Goal: Task Accomplishment & Management: Manage account settings

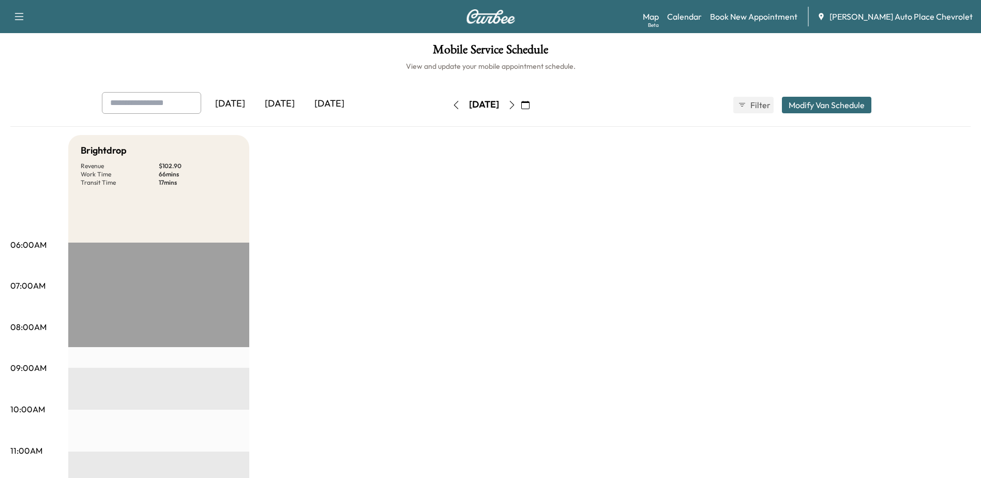
click at [268, 107] on div "[DATE]" at bounding box center [280, 104] width 50 height 24
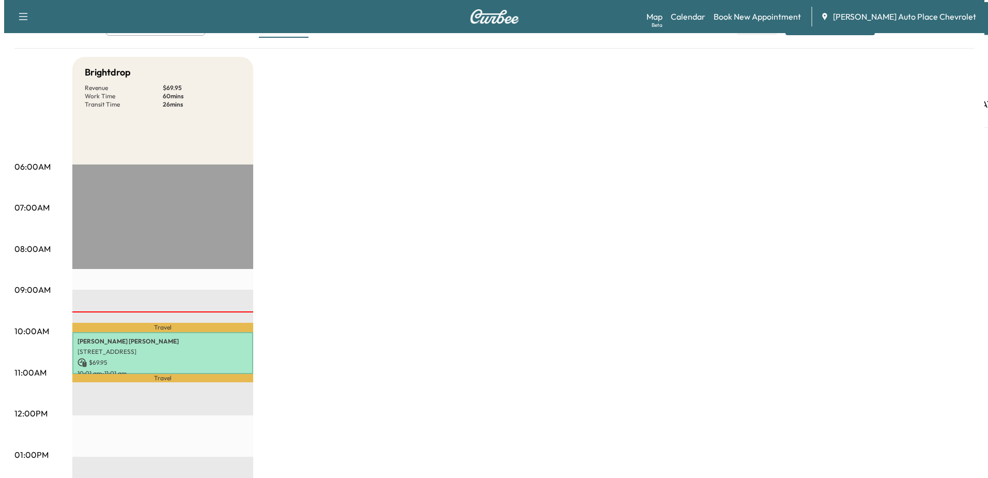
scroll to position [155, 0]
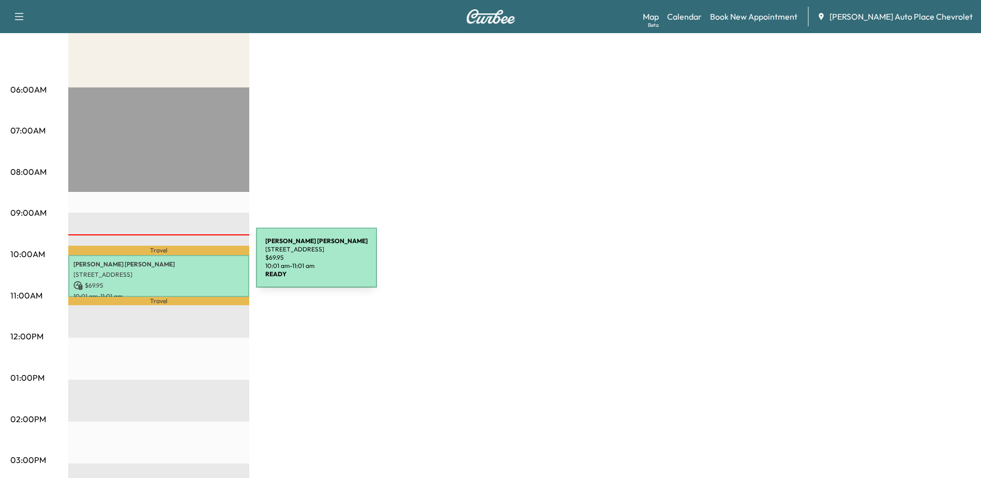
click at [178, 265] on p "[PERSON_NAME]" at bounding box center [158, 264] width 171 height 8
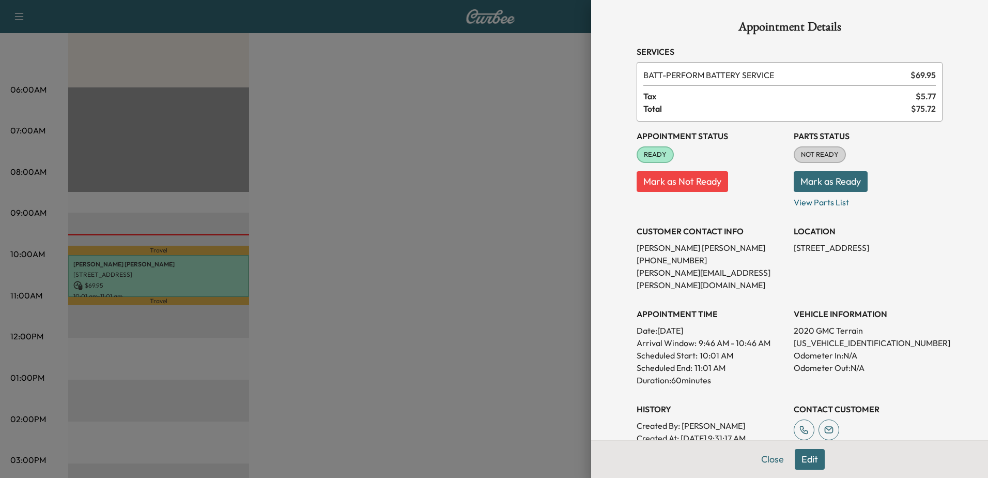
click at [702, 253] on p "[PERSON_NAME]" at bounding box center [711, 247] width 149 height 12
drag, startPoint x: 752, startPoint y: 277, endPoint x: 755, endPoint y: 292, distance: 14.9
click at [752, 277] on p "[PERSON_NAME][EMAIL_ADDRESS][PERSON_NAME][DOMAIN_NAME]" at bounding box center [711, 278] width 149 height 25
click at [810, 336] on p "[US_VEHICLE_IDENTIFICATION_NUMBER]" at bounding box center [868, 342] width 149 height 12
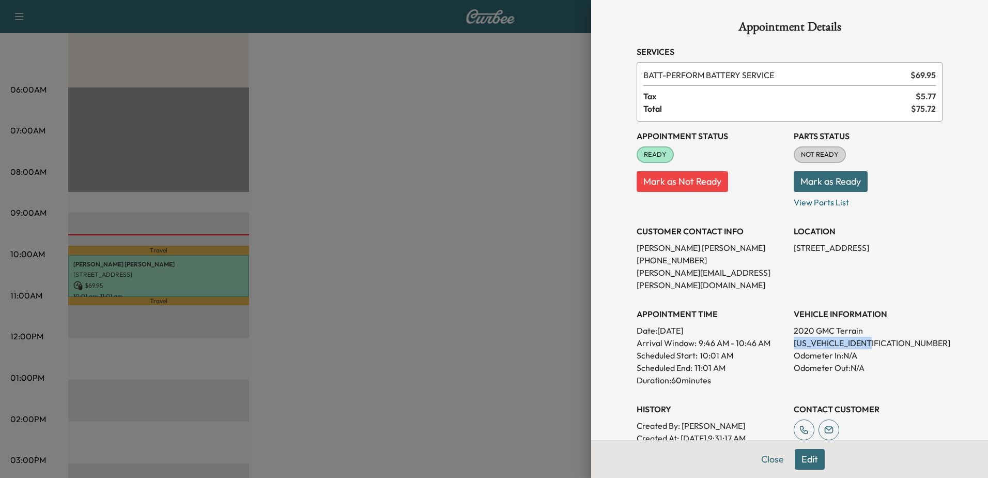
click at [819, 170] on p "Mark as Ready" at bounding box center [868, 177] width 149 height 29
copy p "[US_VEHICLE_IDENTIFICATION_NUMBER]"
